Goal: Task Accomplishment & Management: Use online tool/utility

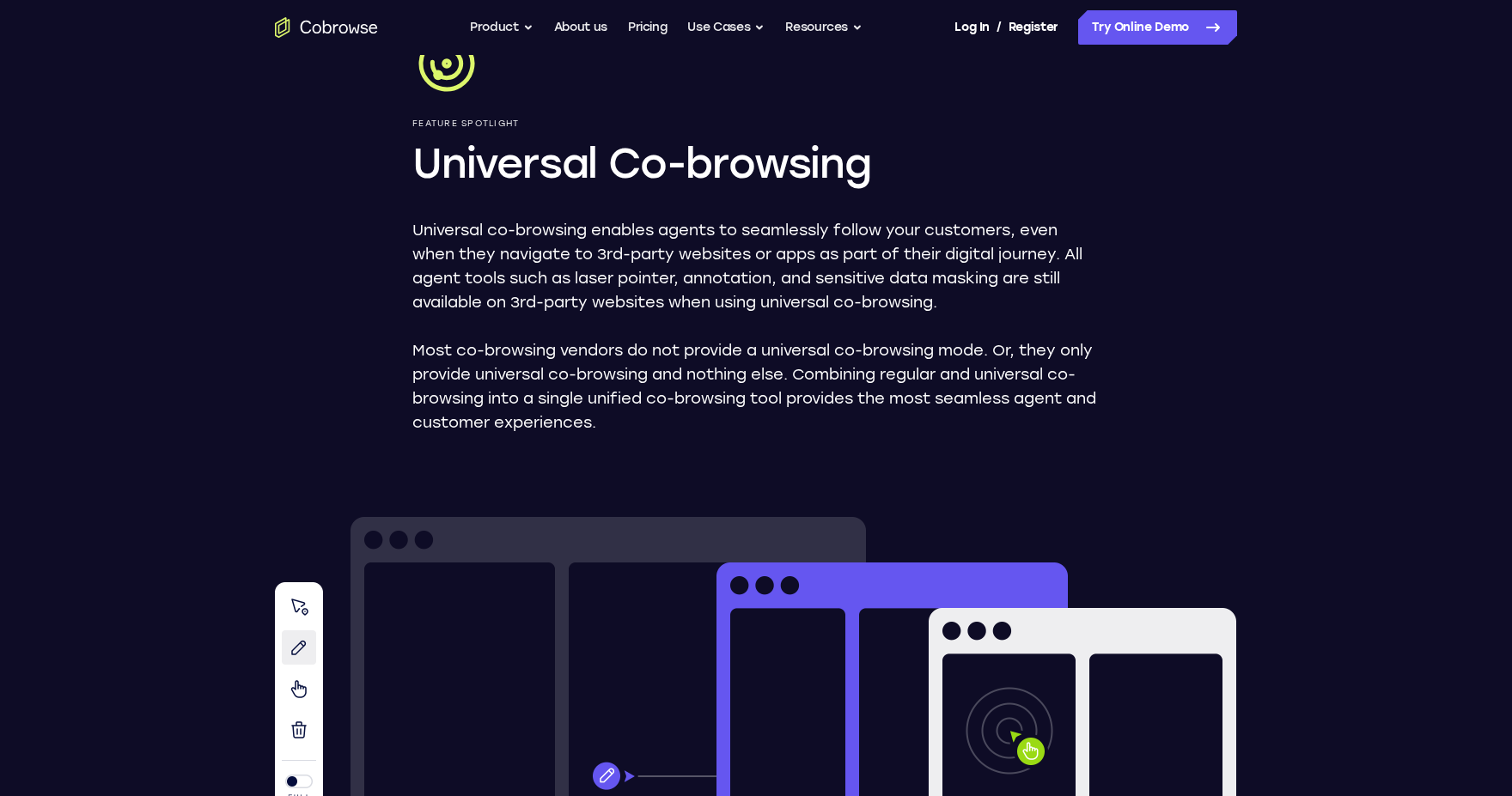
scroll to position [92, 0]
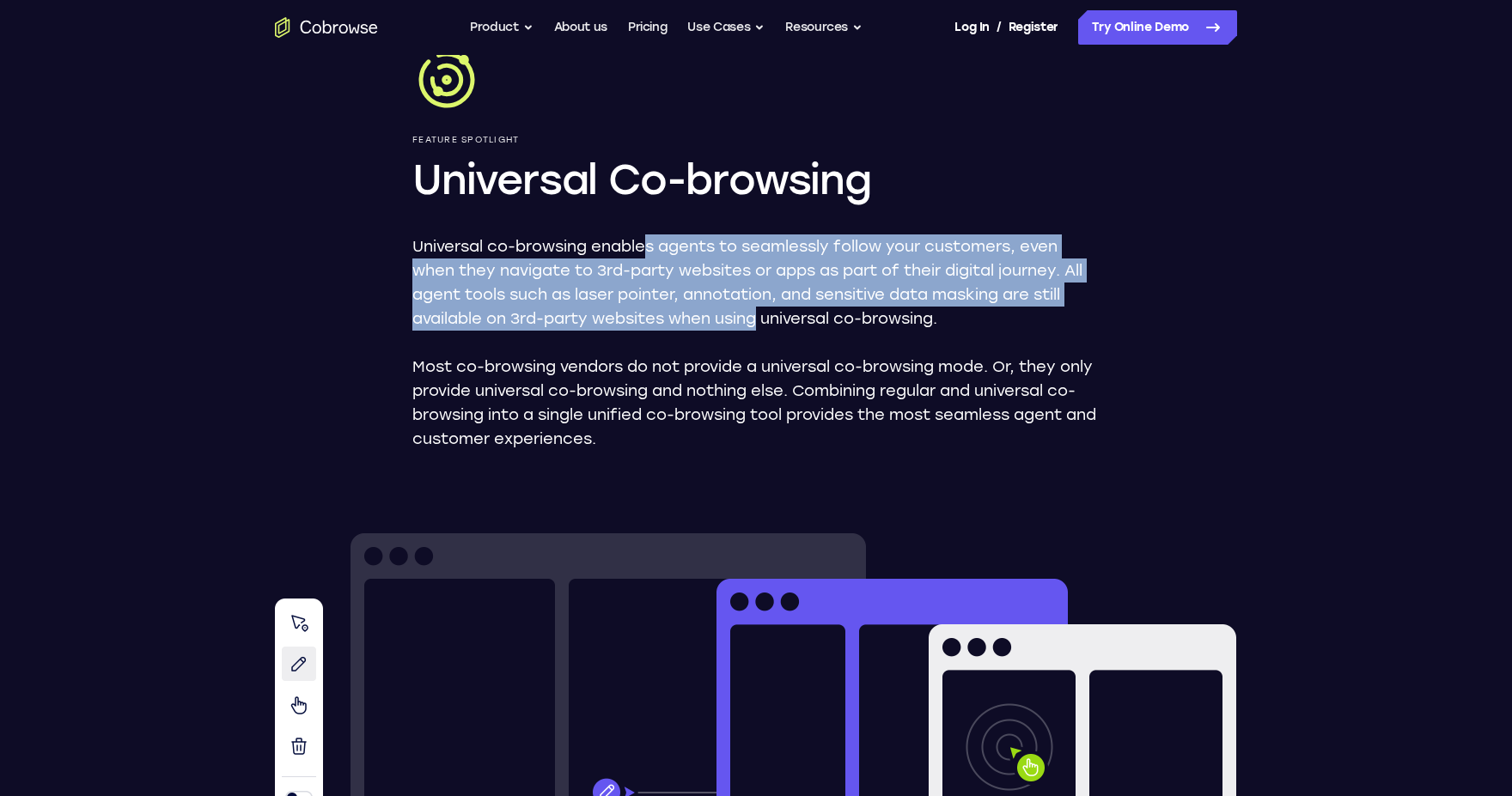
drag, startPoint x: 649, startPoint y: 238, endPoint x: 760, endPoint y: 330, distance: 144.2
click at [760, 330] on p "Universal co-browsing enables agents to seamlessly follow your customers, even …" at bounding box center [756, 283] width 687 height 96
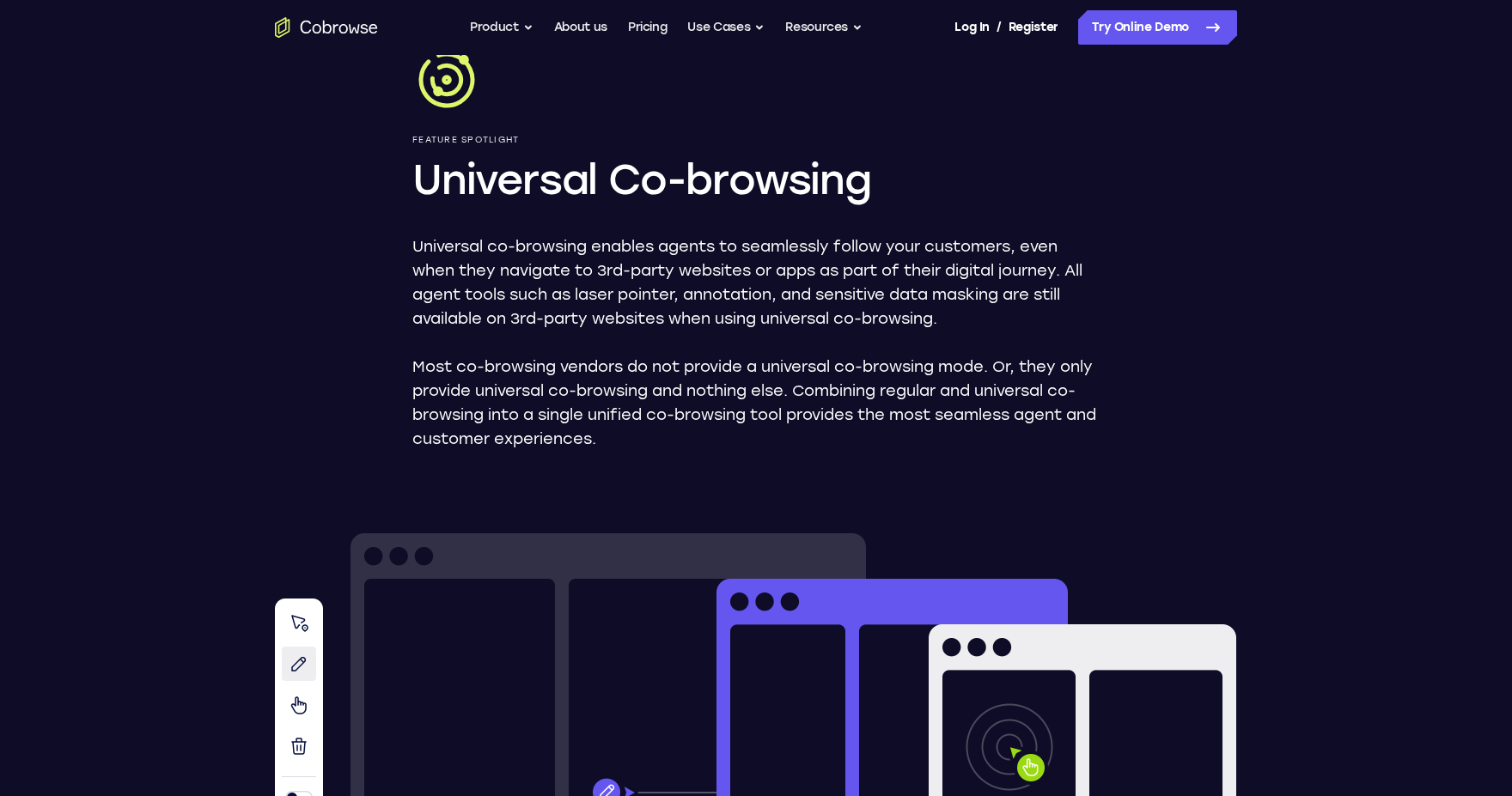
click at [761, 331] on div "Universal co-browsing enables agents to seamlessly follow your customers, even …" at bounding box center [756, 342] width 687 height 216
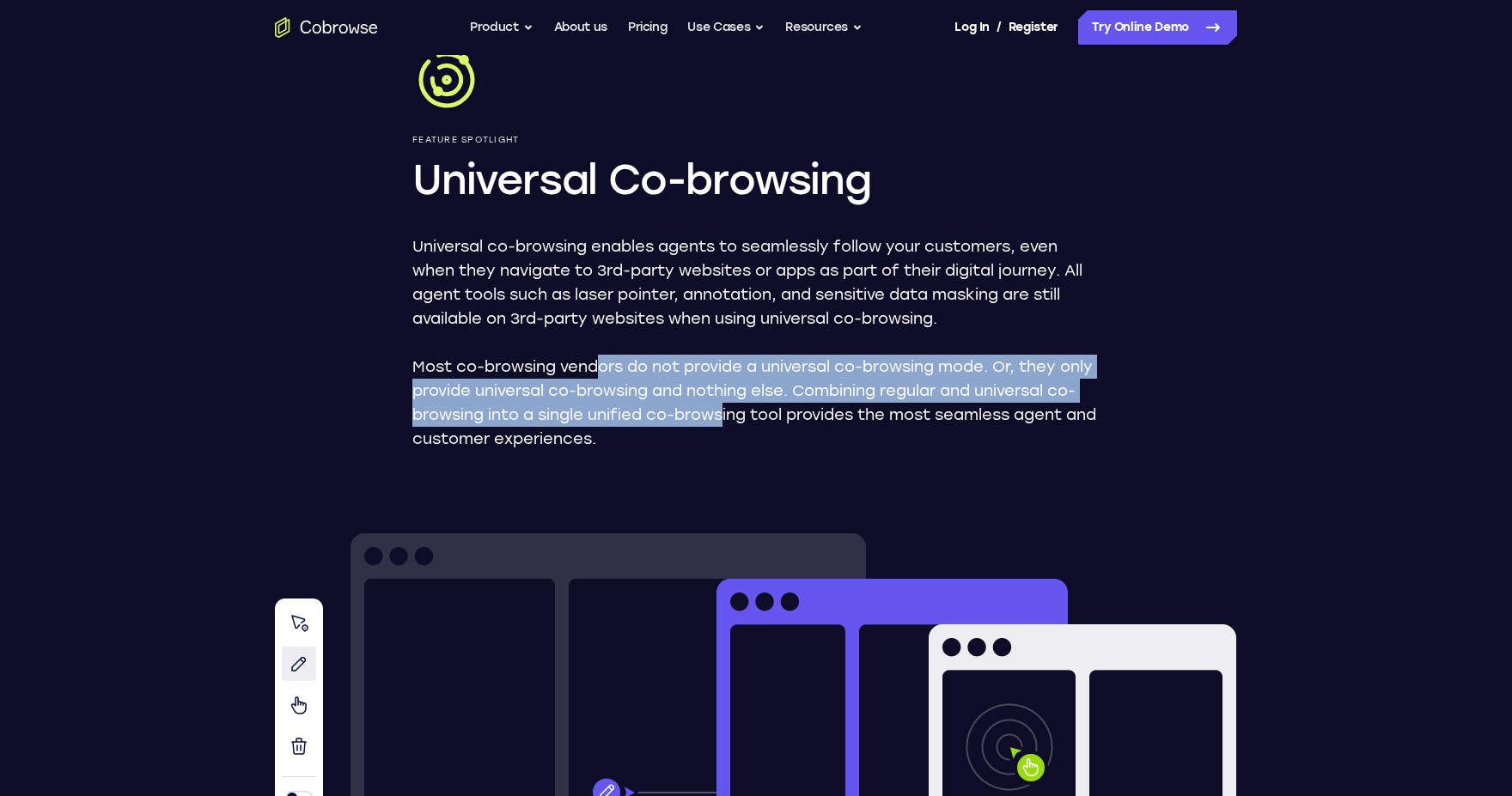
drag, startPoint x: 595, startPoint y: 365, endPoint x: 752, endPoint y: 417, distance: 165.4
click at [752, 417] on p "Most co-browsing vendors do not provide a universal co-browsing mode. Or, they …" at bounding box center [756, 403] width 687 height 96
click at [752, 418] on p "Most co-browsing vendors do not provide a universal co-browsing mode. Or, they …" at bounding box center [756, 403] width 687 height 96
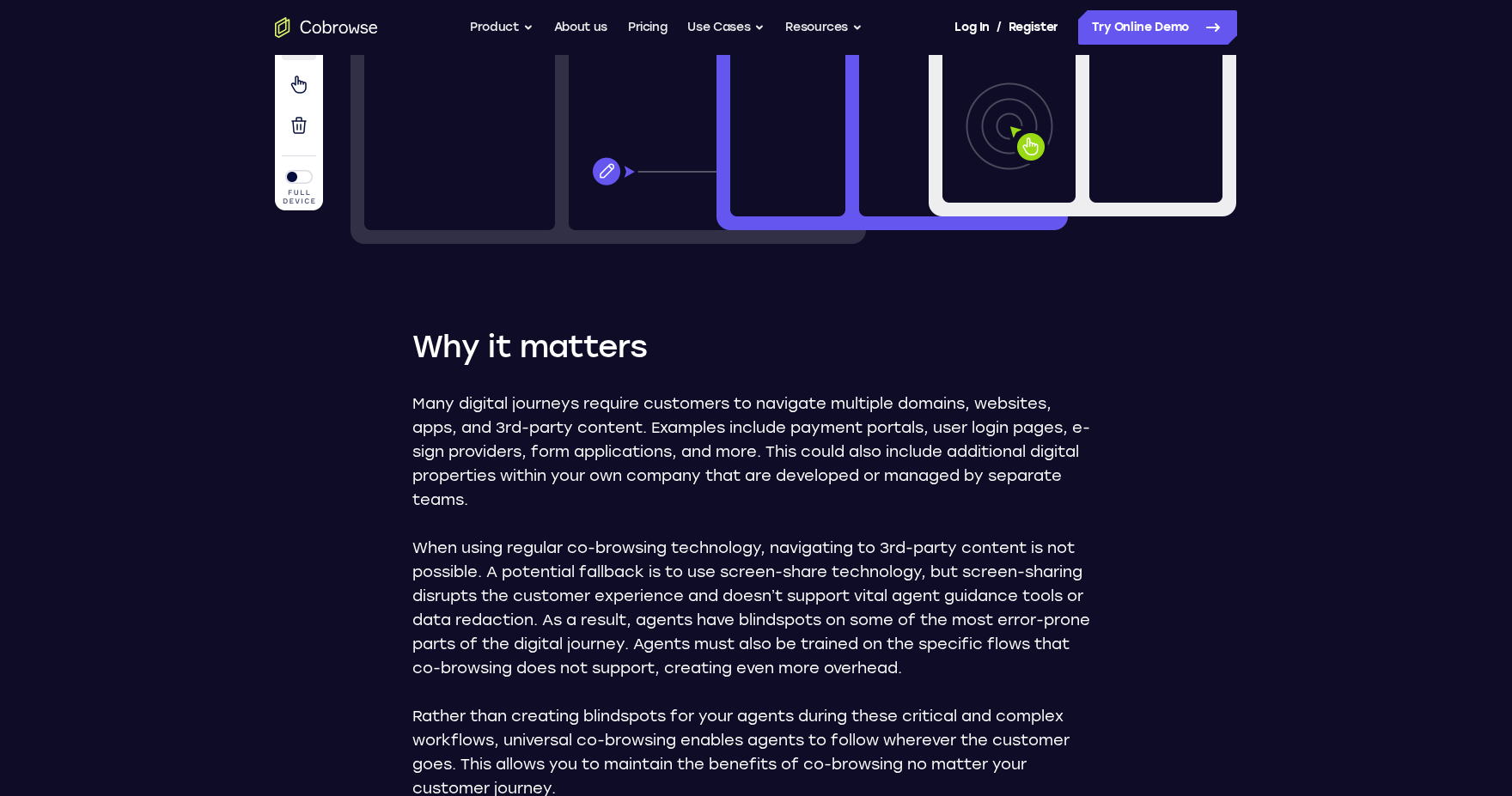
scroll to position [837, 0]
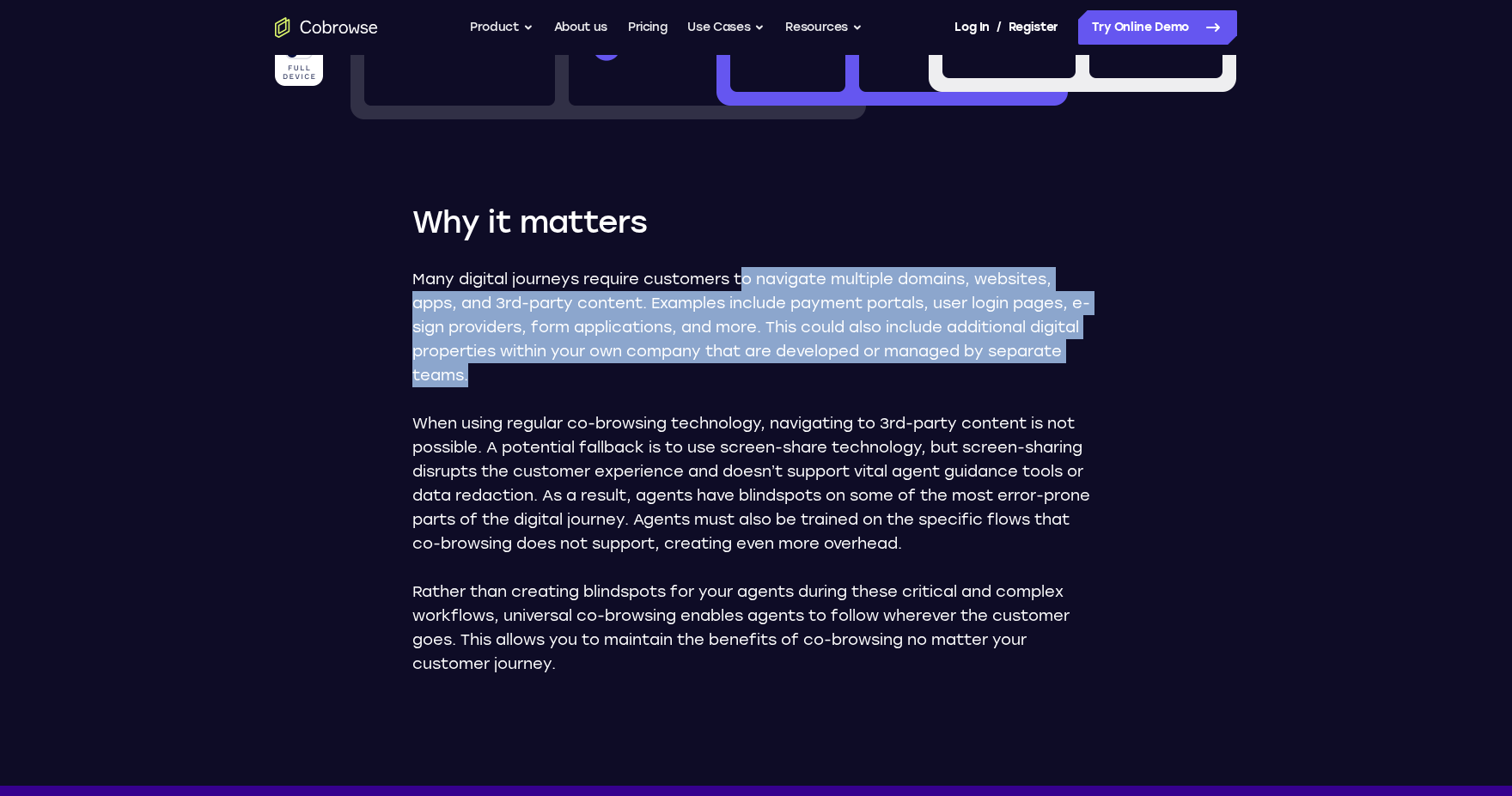
drag, startPoint x: 741, startPoint y: 278, endPoint x: 741, endPoint y: 384, distance: 106.0
click at [741, 384] on p "Many digital journeys require customers to navigate multiple domains, websites,…" at bounding box center [756, 327] width 687 height 120
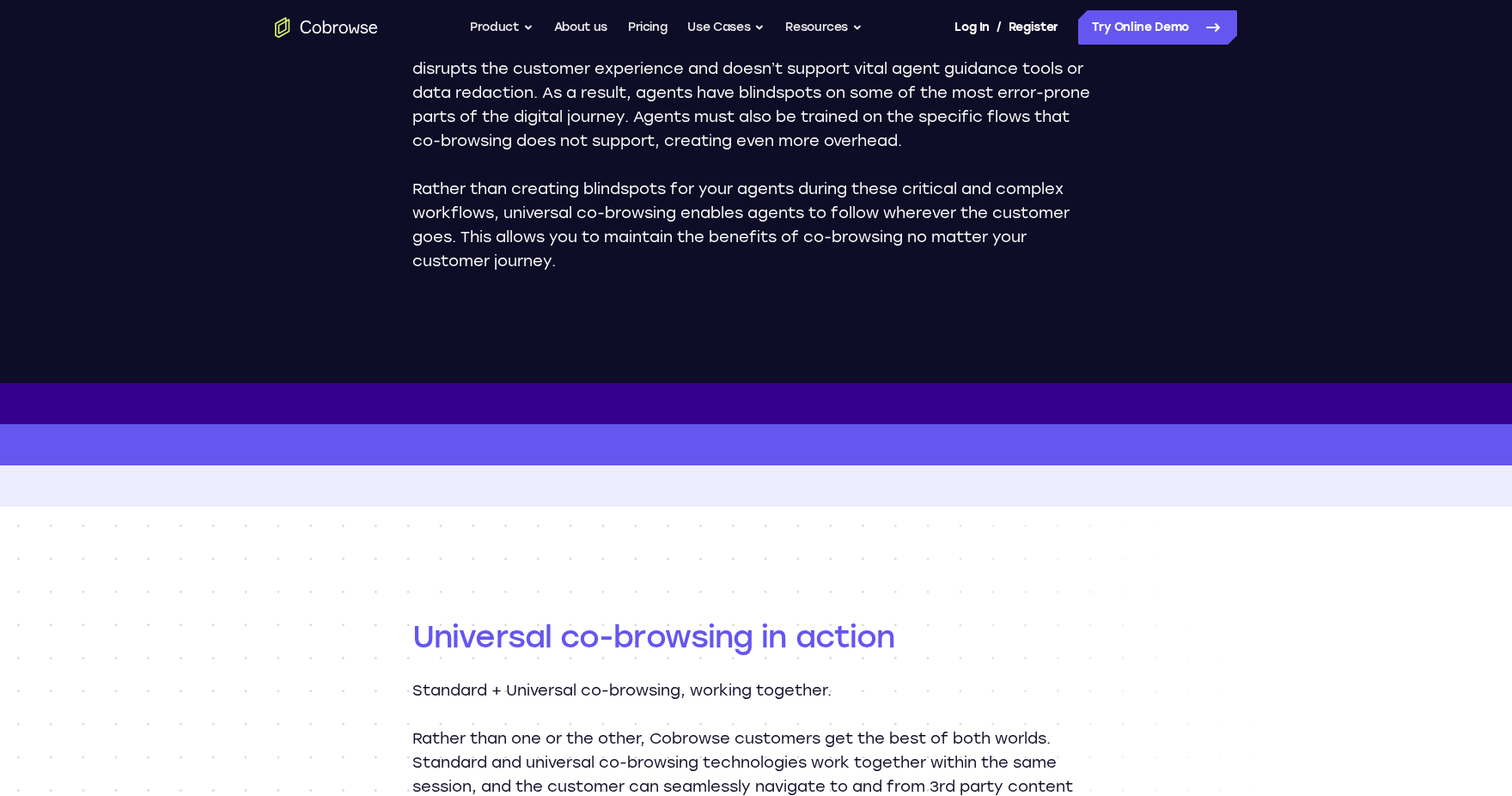
scroll to position [1337, 0]
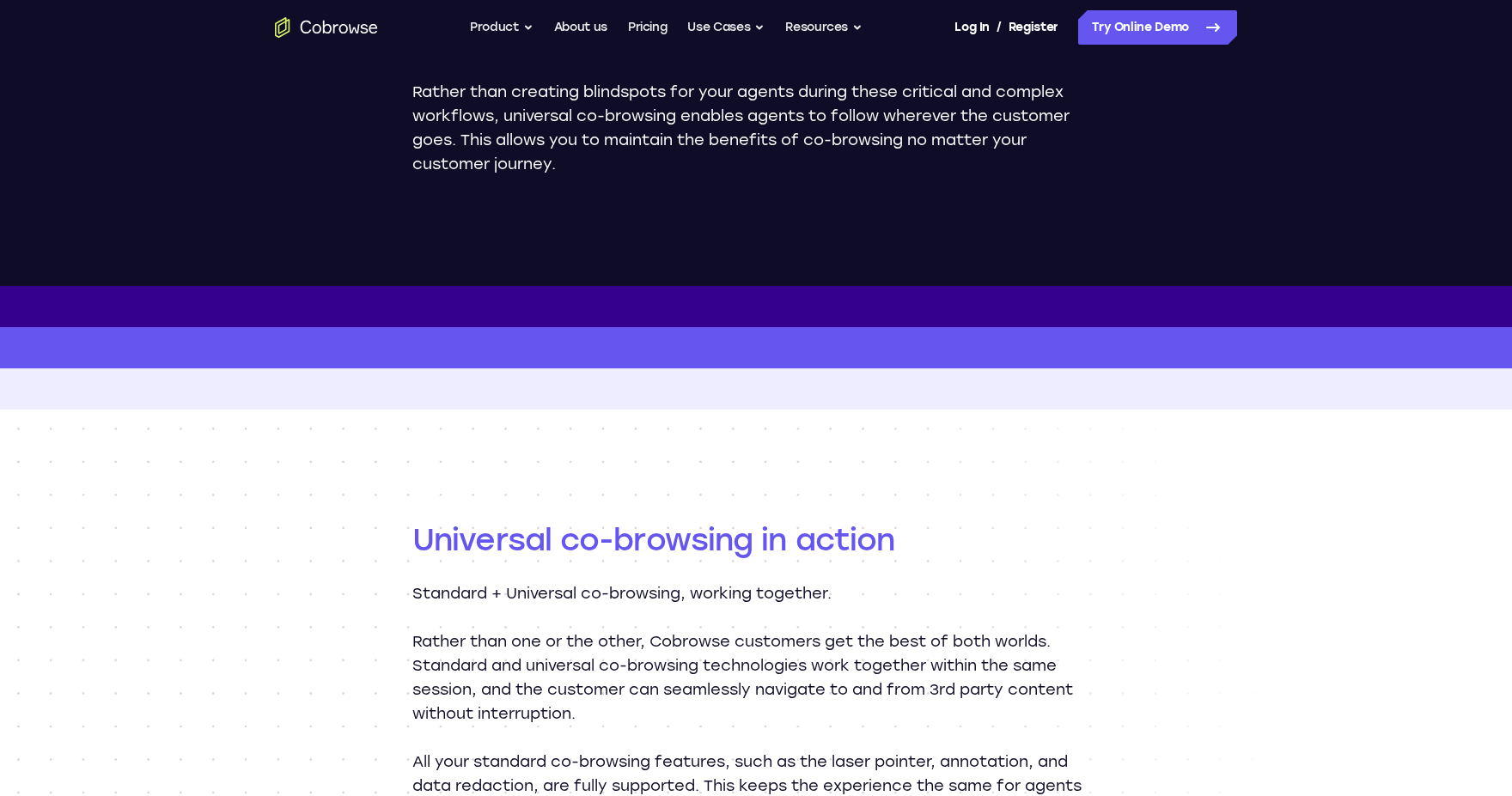
click at [326, 25] on icon "Go to the home page" at bounding box center [327, 27] width 9 height 13
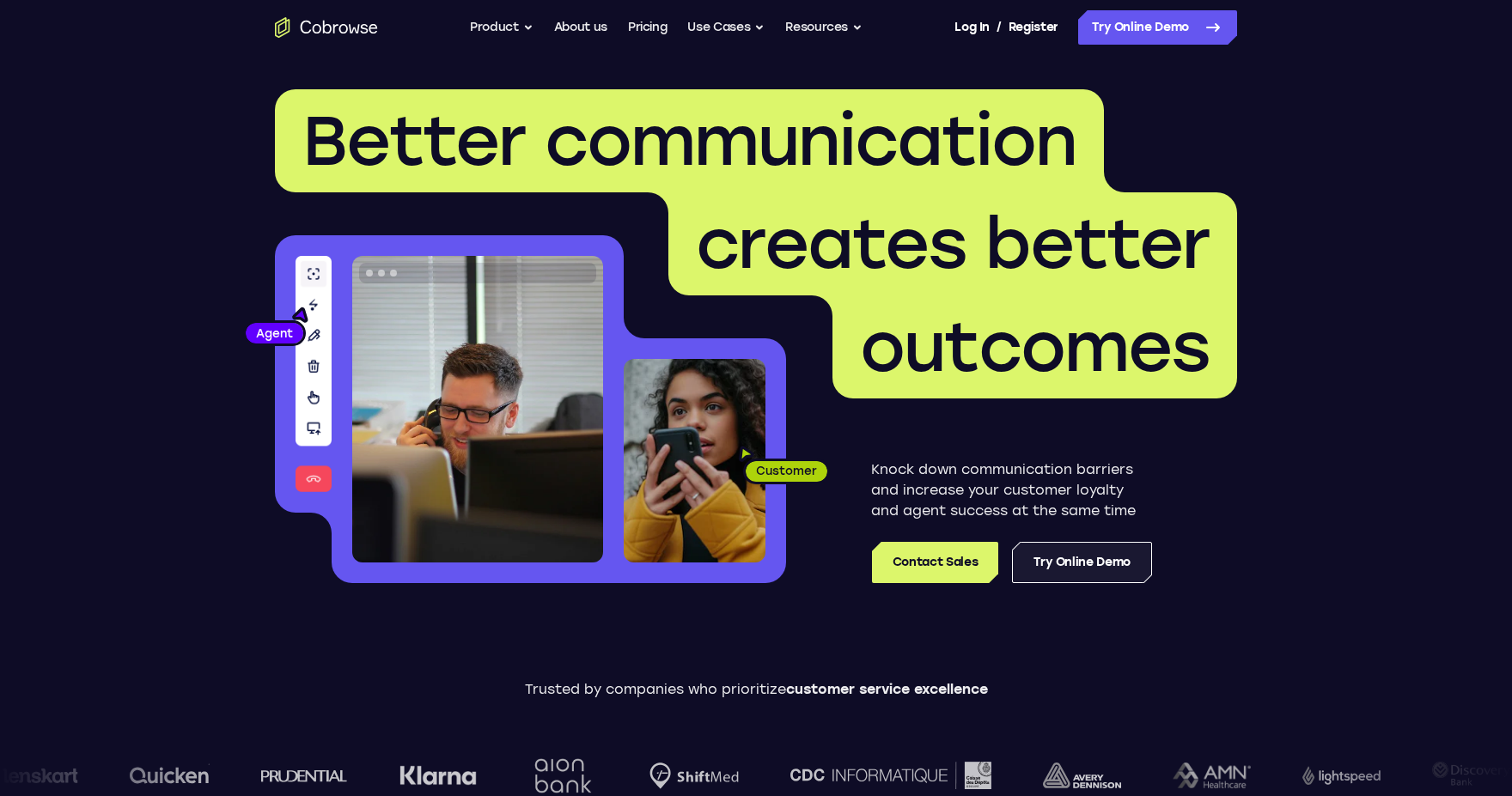
click at [1096, 567] on link "Try Online Demo" at bounding box center [1082, 562] width 140 height 41
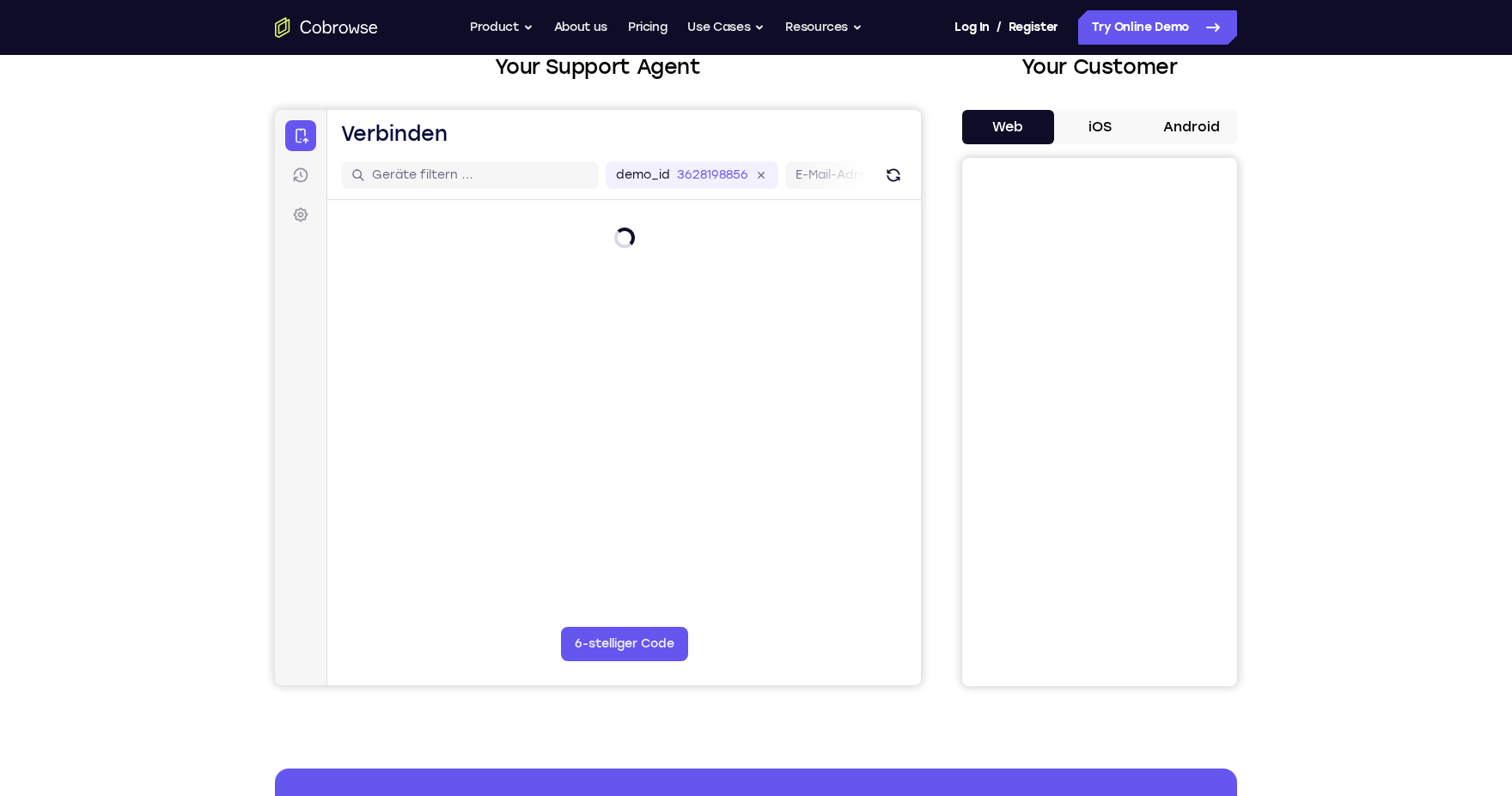
scroll to position [103, 0]
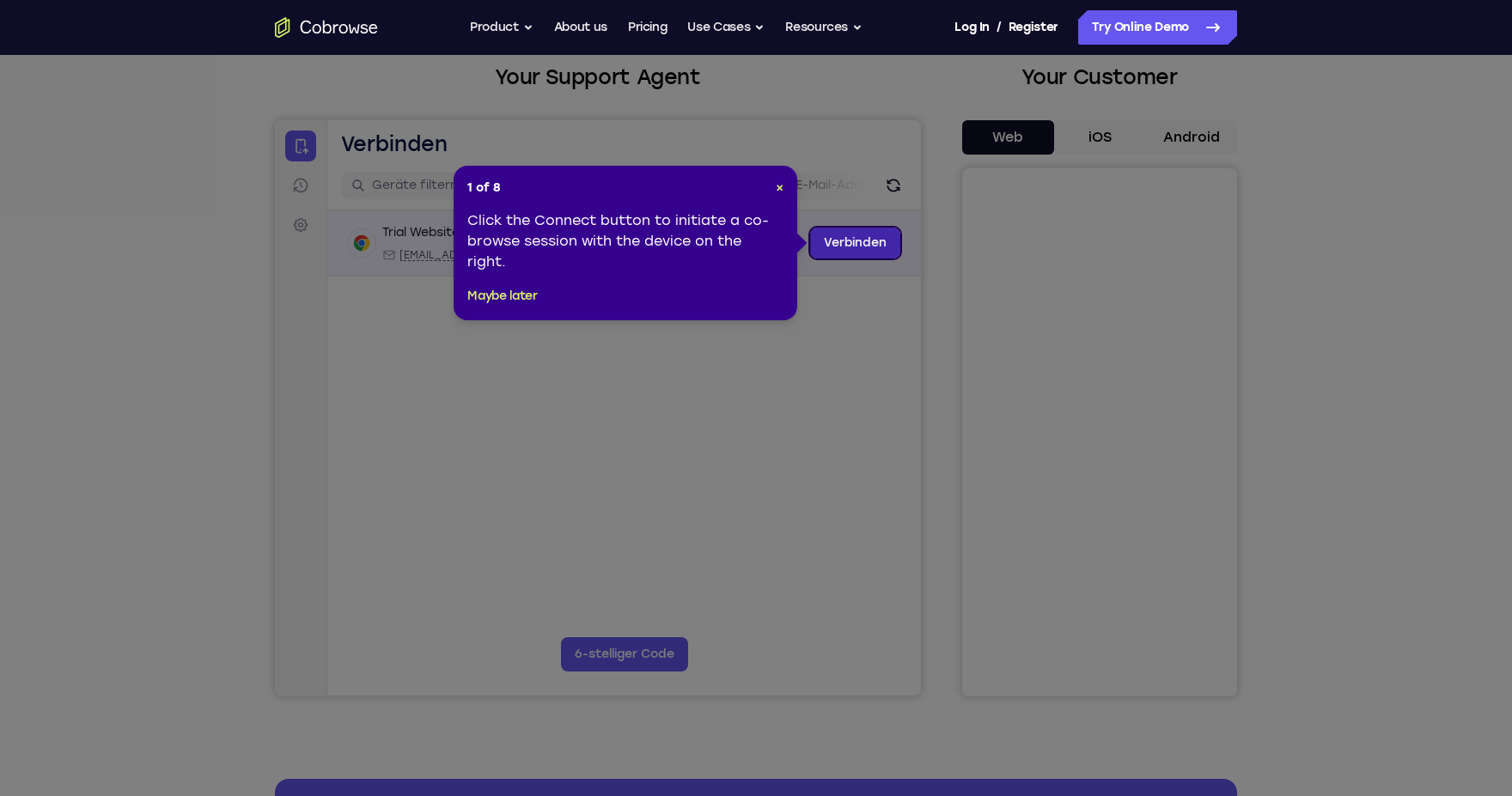
click at [876, 244] on link "Verbinden" at bounding box center [854, 243] width 90 height 31
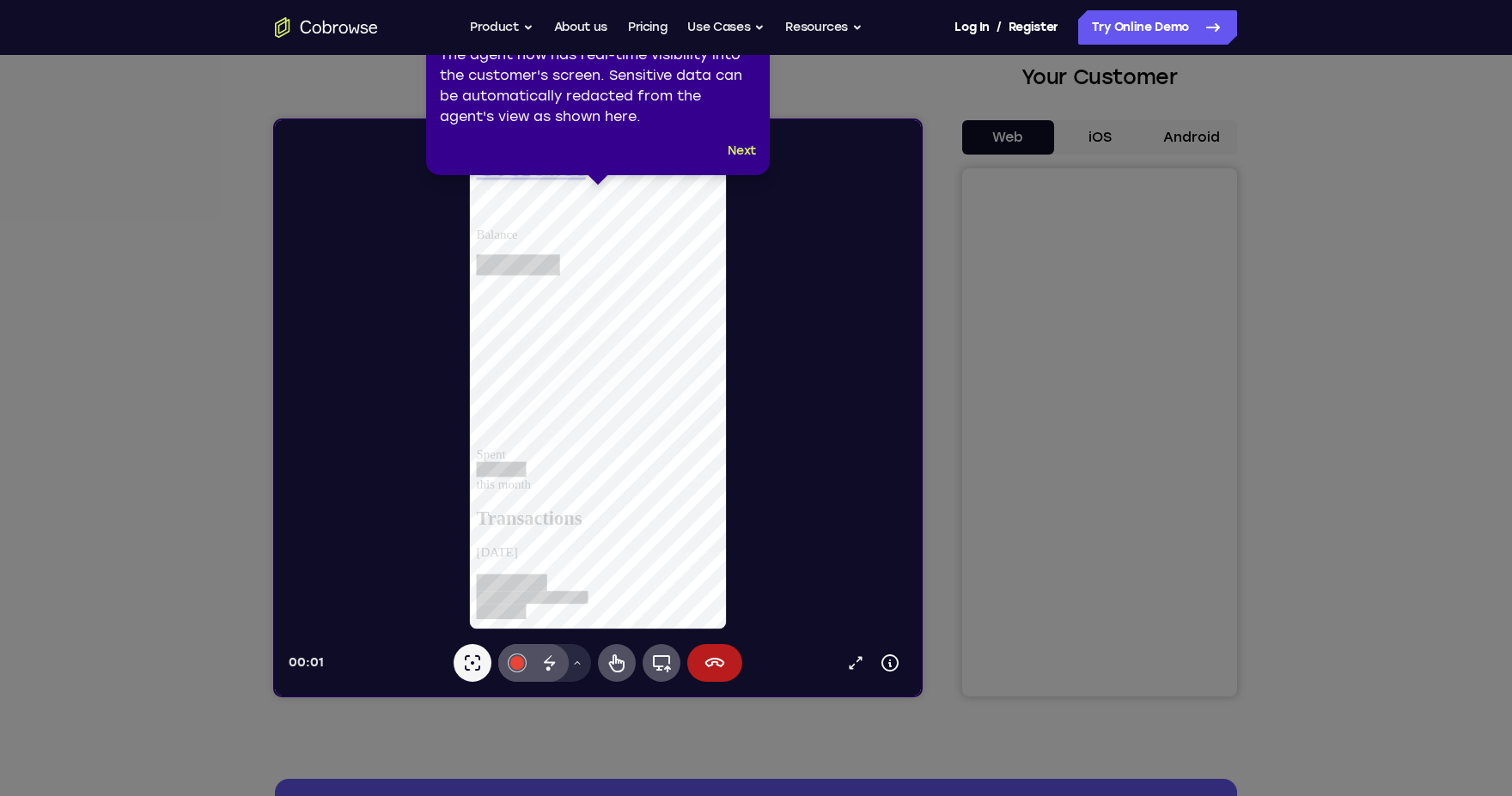
scroll to position [0, 0]
drag, startPoint x: 736, startPoint y: 153, endPoint x: 461, endPoint y: 32, distance: 300.4
click at [736, 153] on button "Next" at bounding box center [742, 151] width 28 height 21
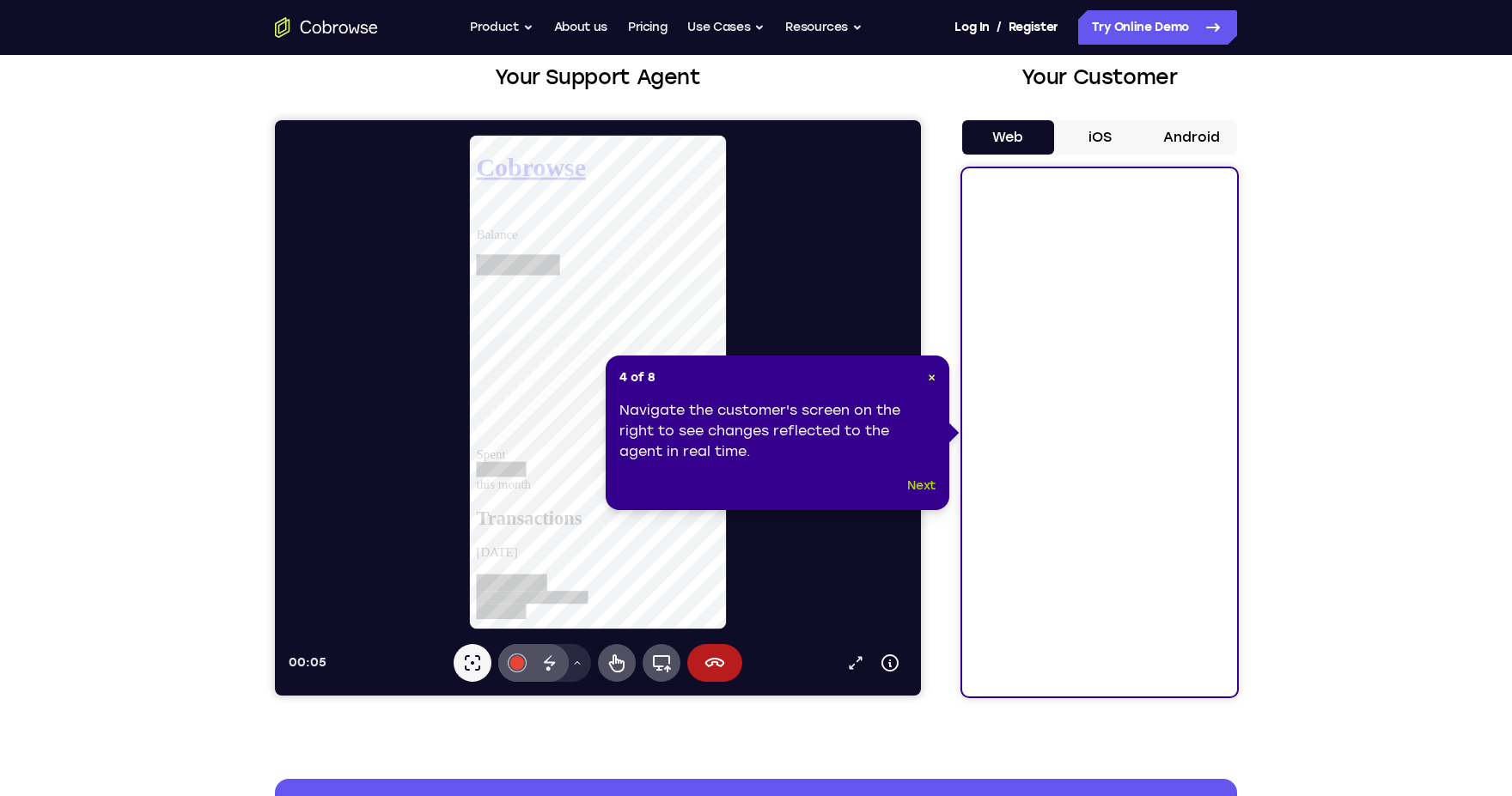
drag, startPoint x: 915, startPoint y: 488, endPoint x: 640, endPoint y: 368, distance: 300.0
click at [915, 488] on button "Next" at bounding box center [921, 486] width 28 height 21
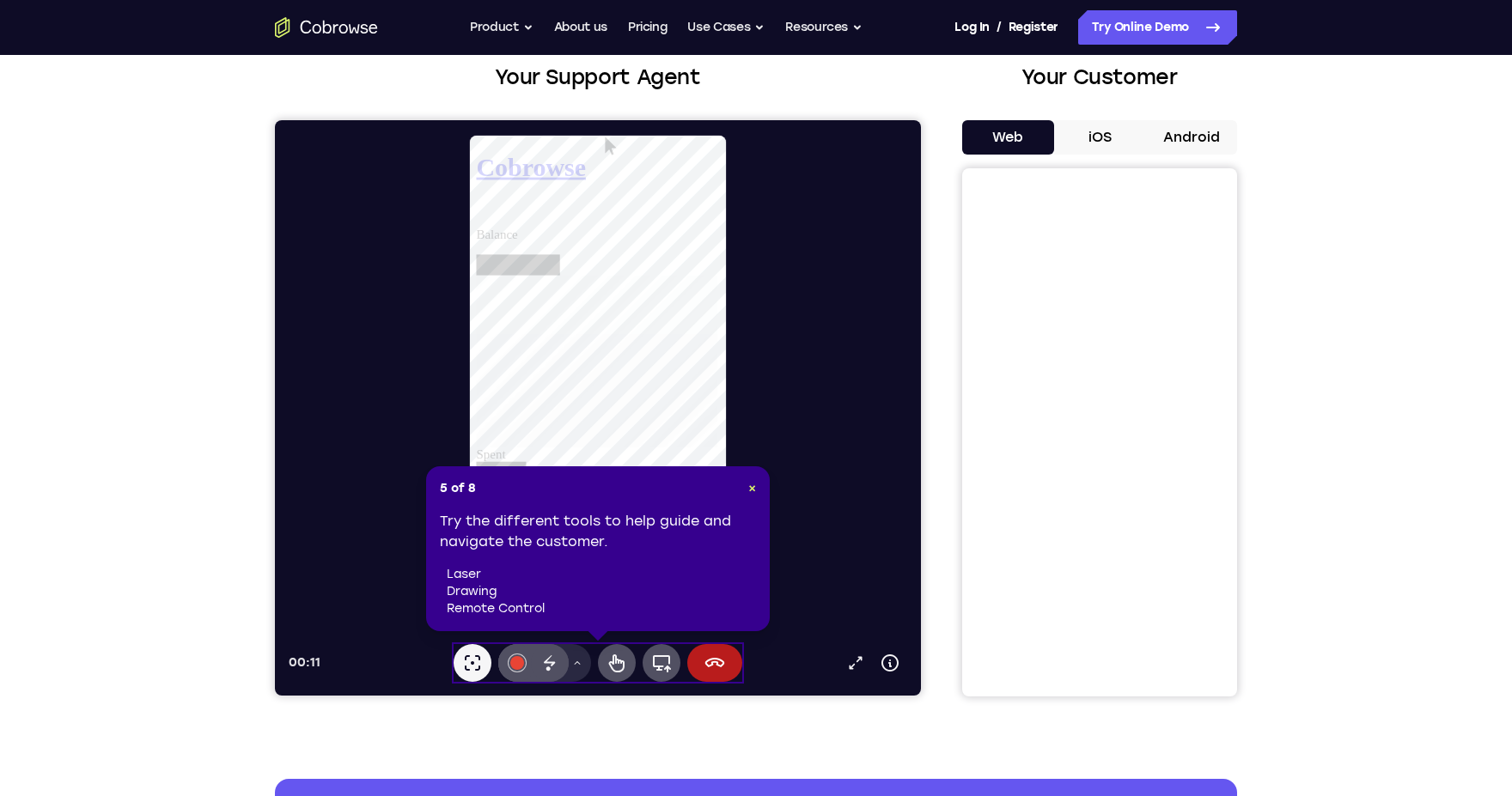
click at [1068, 139] on button "iOS" at bounding box center [1100, 137] width 92 height 34
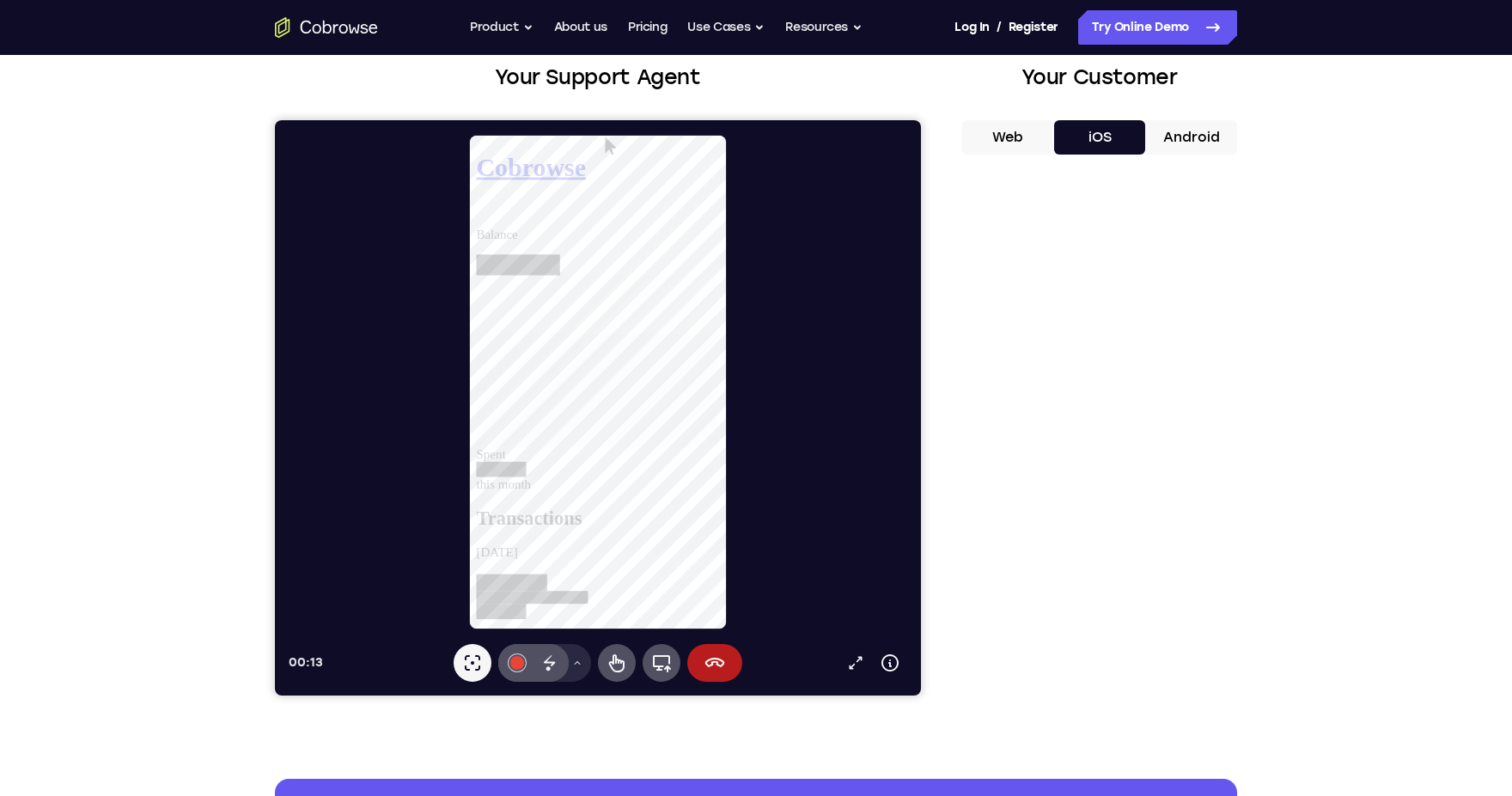
click at [1013, 135] on button "Web" at bounding box center [1008, 137] width 92 height 34
click at [551, 665] on icon at bounding box center [549, 660] width 11 height 11
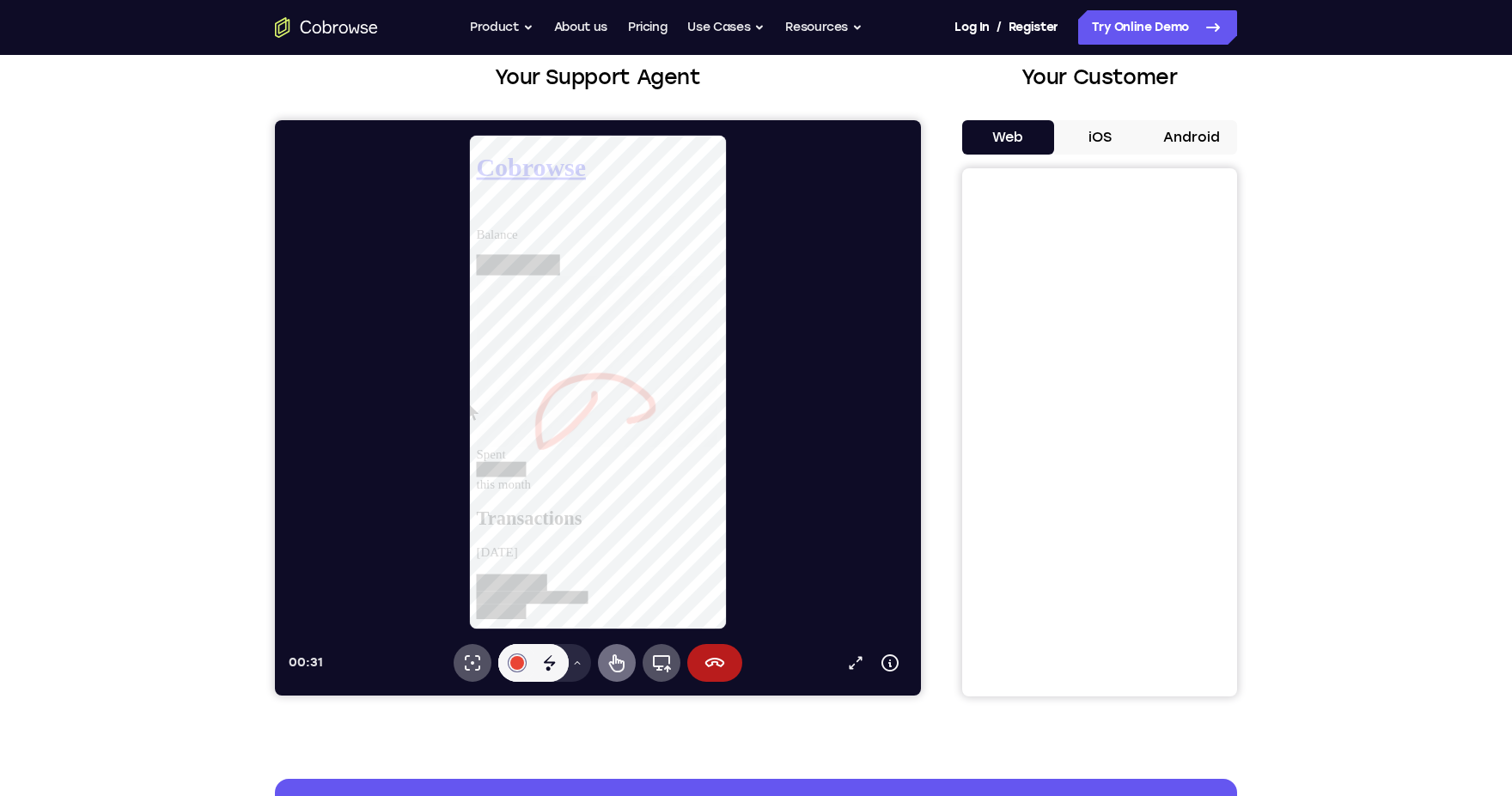
click at [624, 673] on button "Remote-Steuerung" at bounding box center [616, 663] width 38 height 38
click at [559, 532] on h2 "Transactions" at bounding box center [606, 544] width 261 height 23
click at [243, 505] on div "Your Support Agent Your Customer Web iOS Android Next Steps We’d be happy to gi…" at bounding box center [756, 518] width 1100 height 1133
click at [655, 671] on icon at bounding box center [662, 664] width 21 height 21
